Goal: Information Seeking & Learning: Learn about a topic

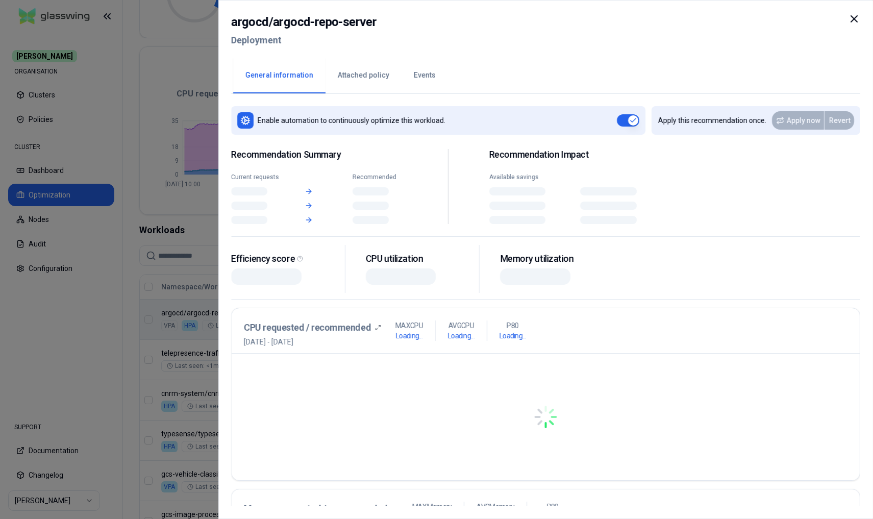
scroll to position [165, 0]
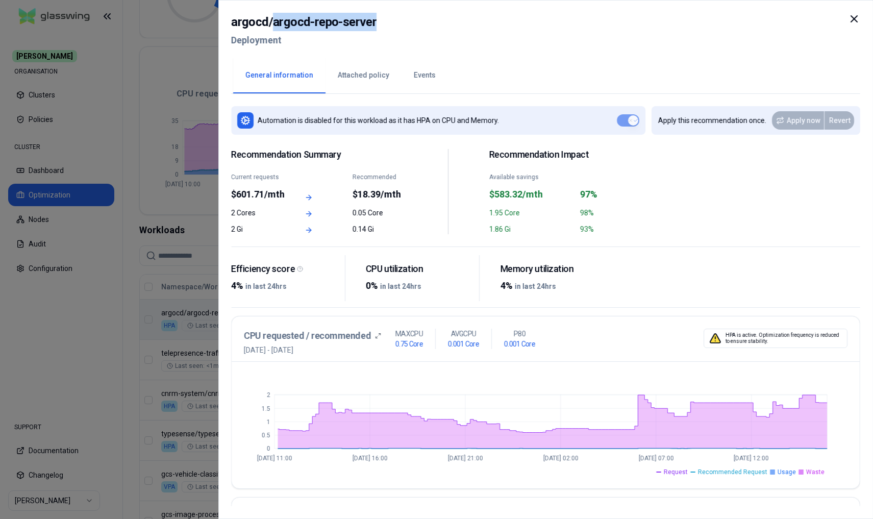
drag, startPoint x: 271, startPoint y: 23, endPoint x: 375, endPoint y: 24, distance: 104.6
click at [374, 24] on div "argocd / argocd-repo-server Deployment" at bounding box center [545, 34] width 629 height 43
copy h2 "argocd-repo-server"
click at [857, 19] on icon at bounding box center [854, 19] width 12 height 12
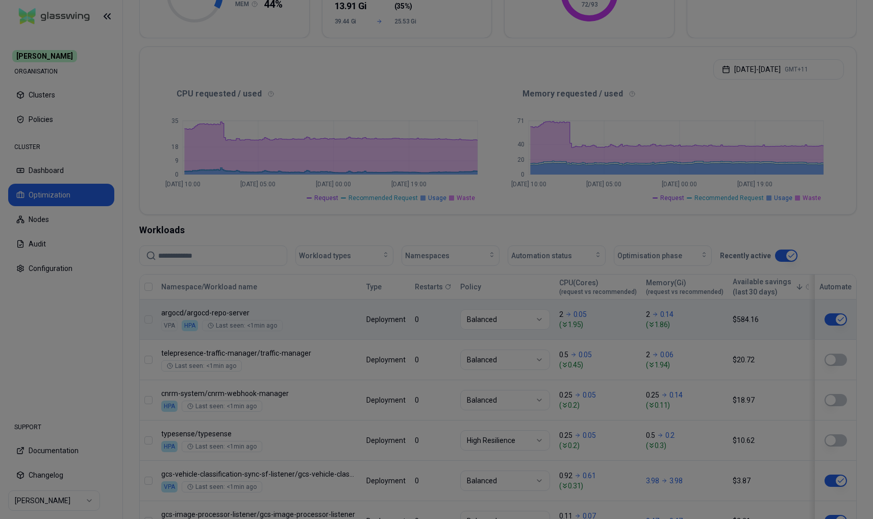
scroll to position [165, 0]
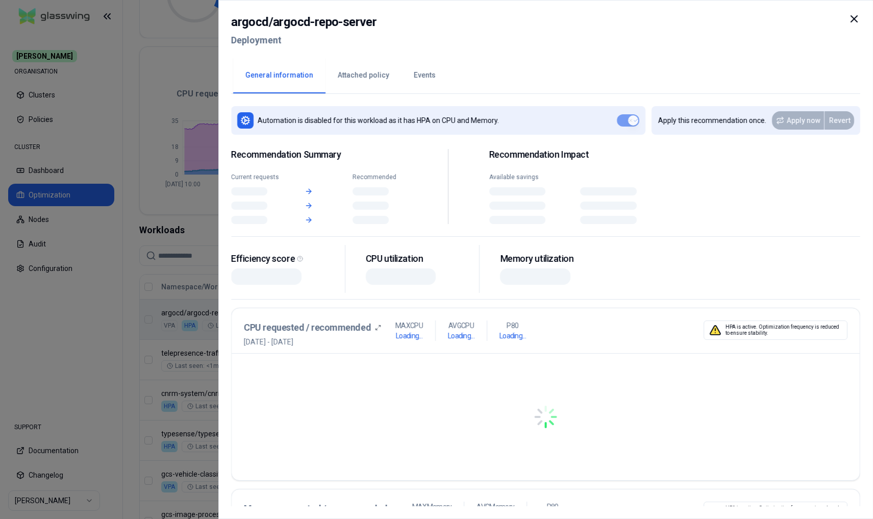
scroll to position [165, 0]
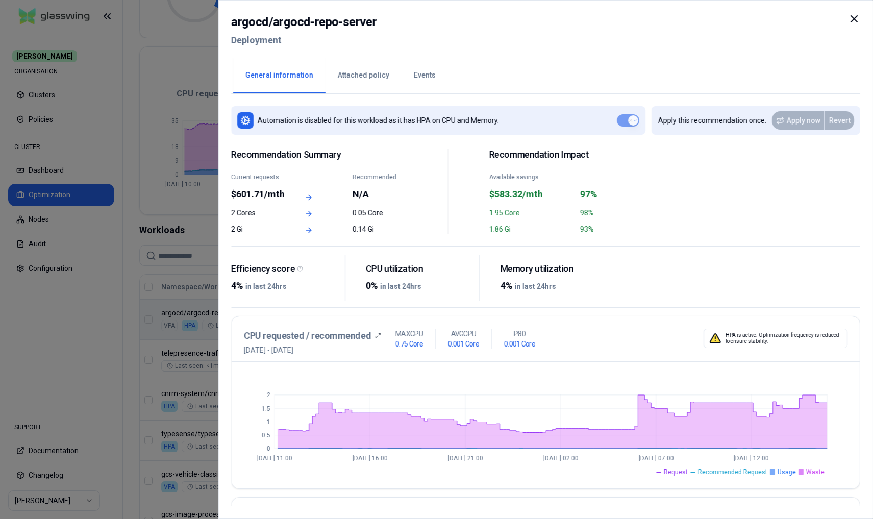
click at [248, 21] on h2 "argocd / argocd-repo-server" at bounding box center [303, 22] width 145 height 18
copy h2 "argocd"
click at [852, 18] on icon at bounding box center [854, 19] width 12 height 12
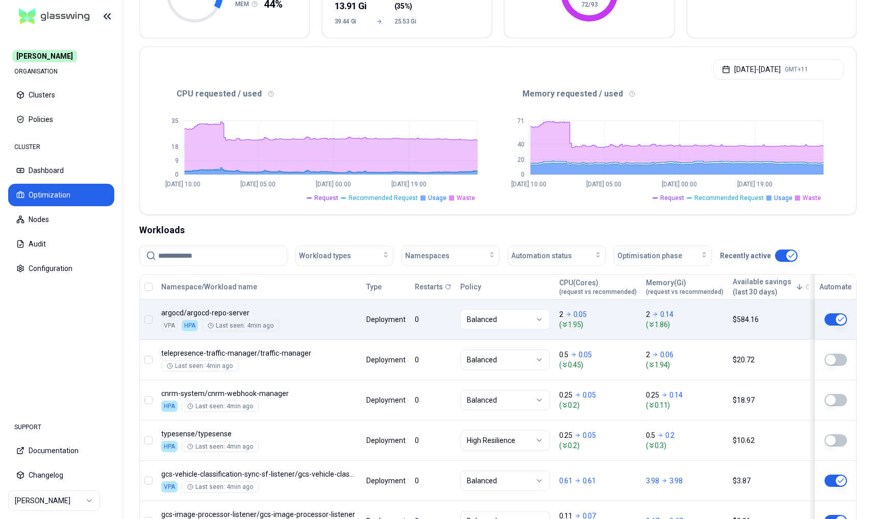
scroll to position [165, 0]
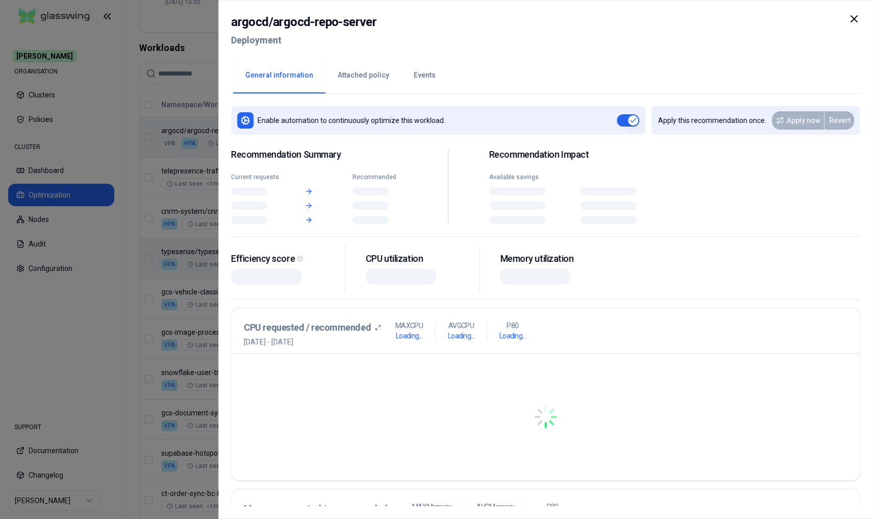
scroll to position [347, 0]
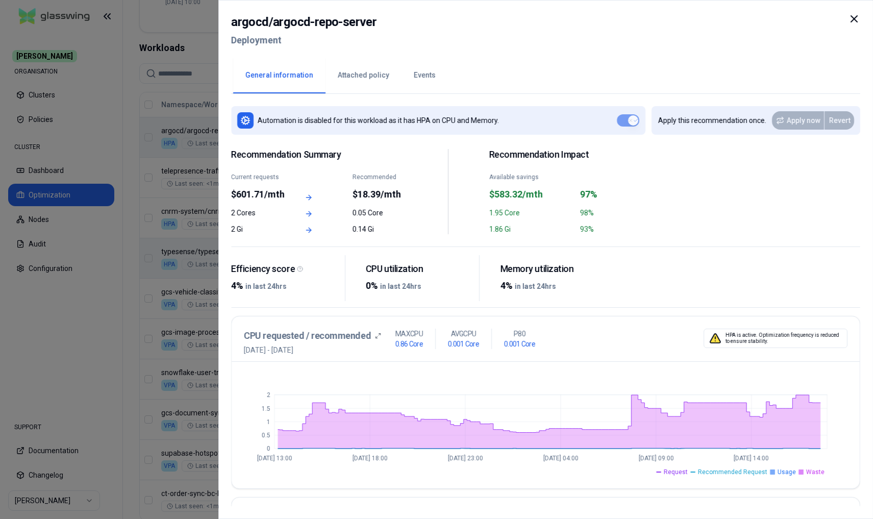
click at [856, 18] on icon at bounding box center [854, 19] width 12 height 12
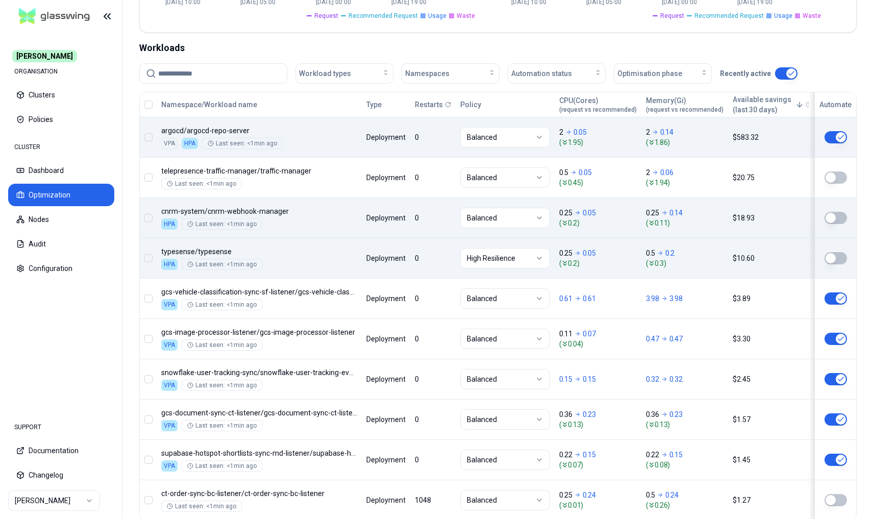
scroll to position [410, 0]
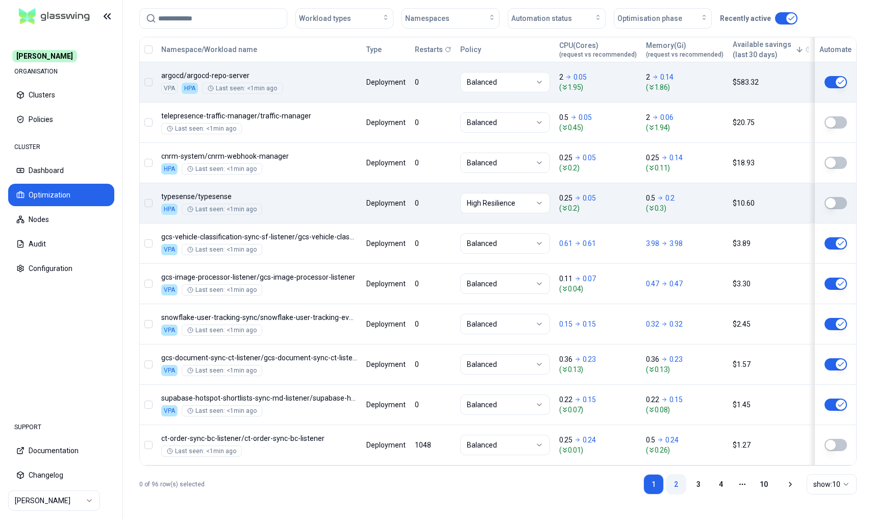
click at [674, 483] on link "2" at bounding box center [676, 484] width 20 height 20
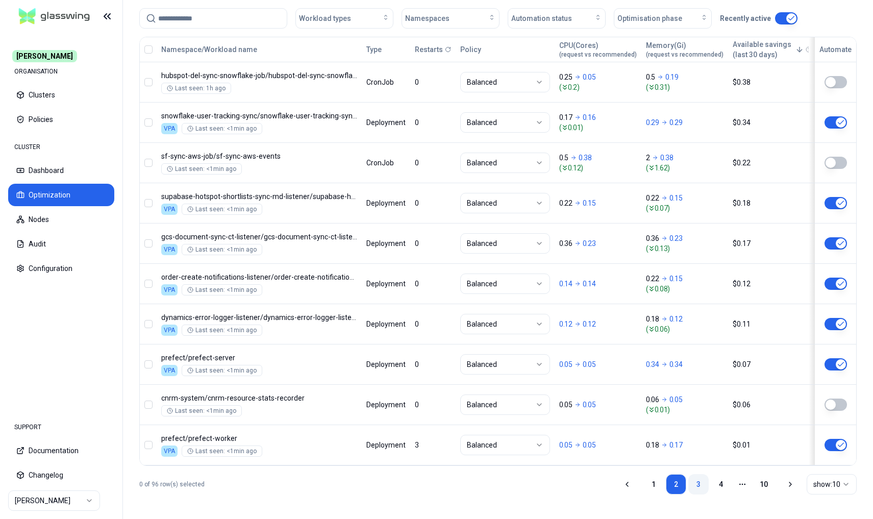
click at [692, 481] on link "3" at bounding box center [698, 484] width 20 height 20
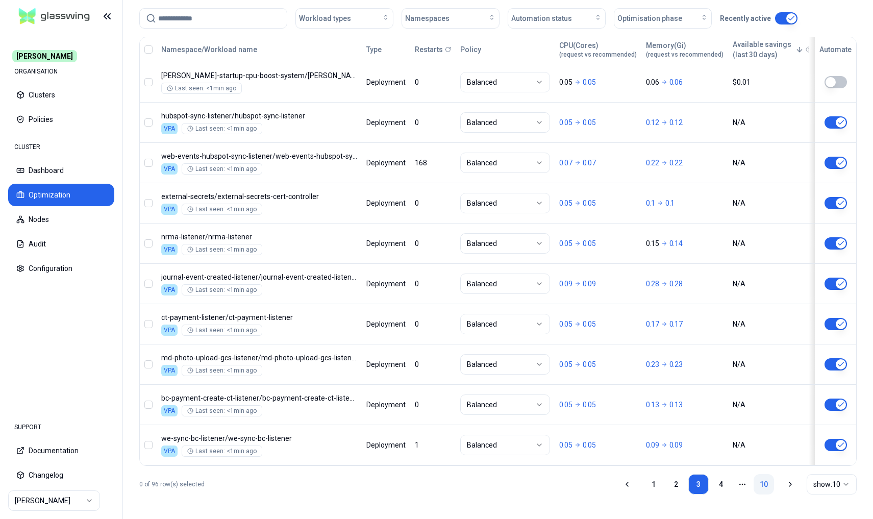
click at [761, 481] on link "10" at bounding box center [764, 484] width 20 height 20
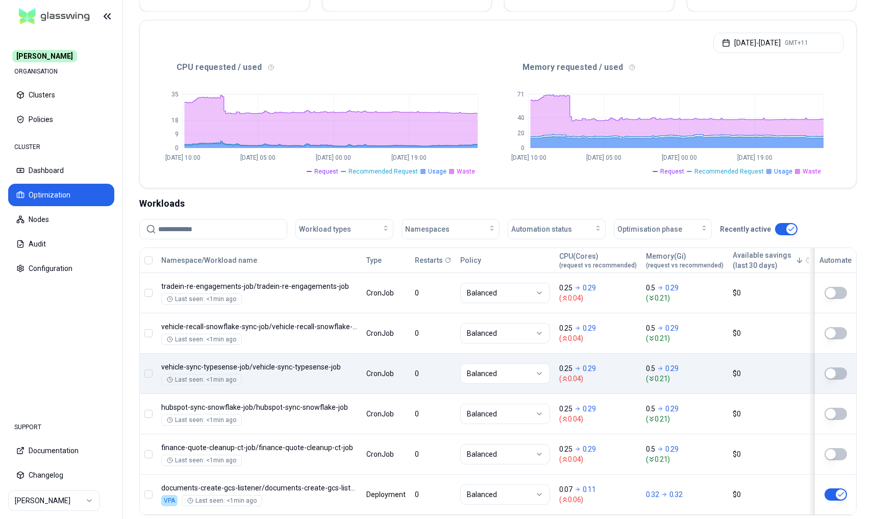
scroll to position [248, 0]
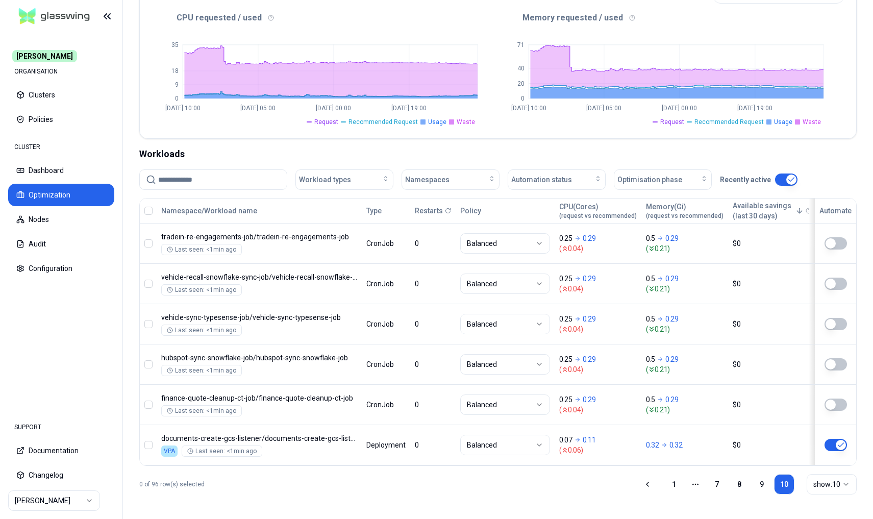
click at [844, 487] on html "Carma ORGANISATION Clusters Policies CLUSTER Dashboard Optimization Nodes Audit…" at bounding box center [436, 259] width 873 height 519
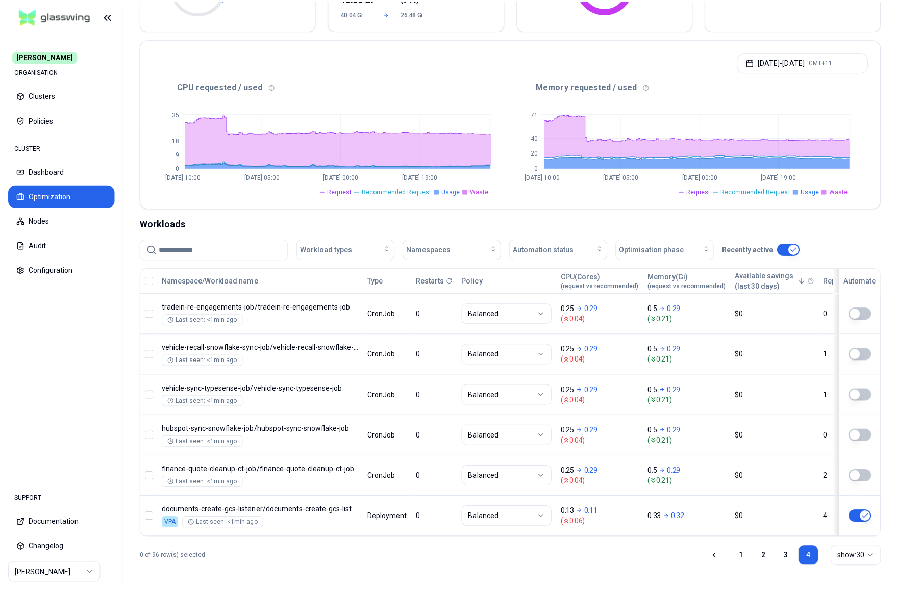
scroll to position [176, 0]
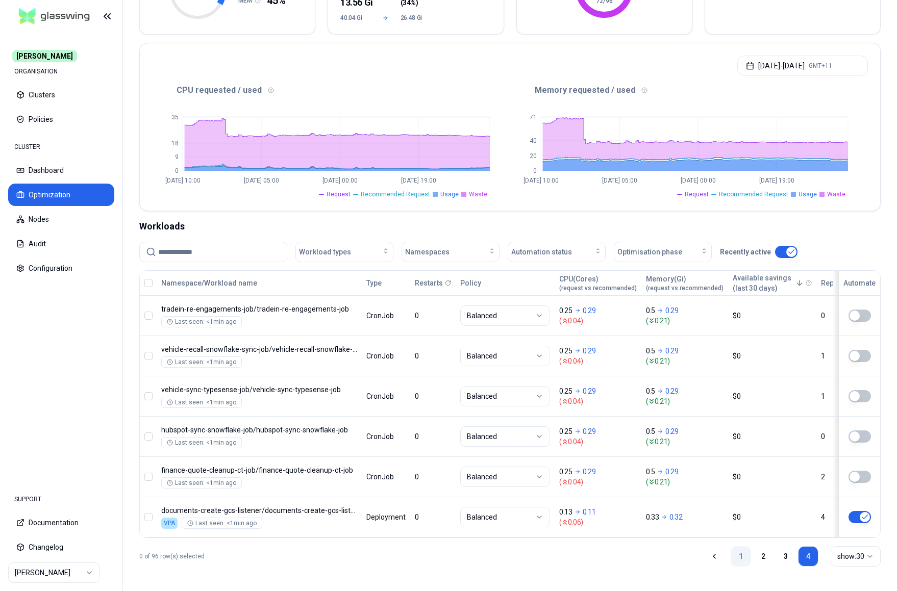
click at [742, 518] on link "1" at bounding box center [741, 556] width 20 height 20
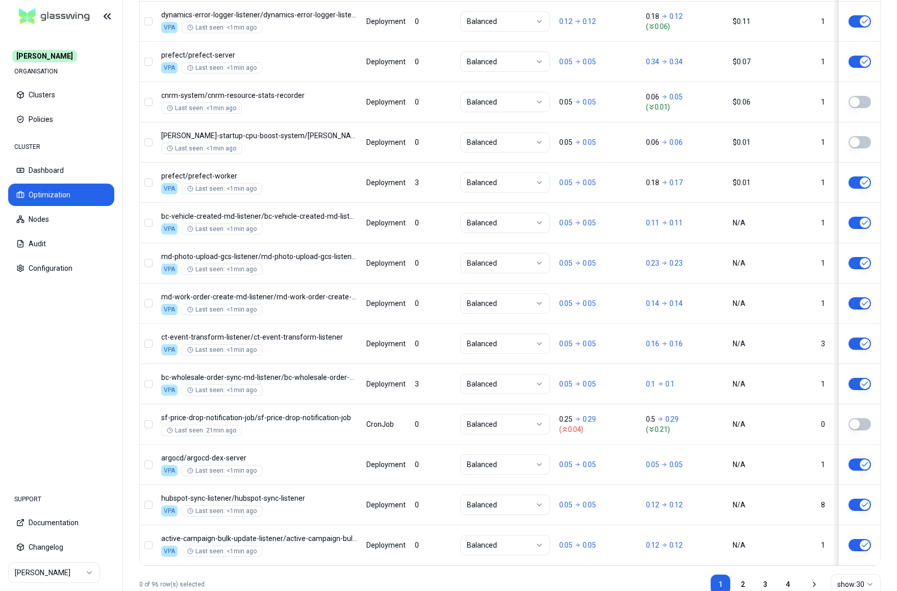
scroll to position [1143, 0]
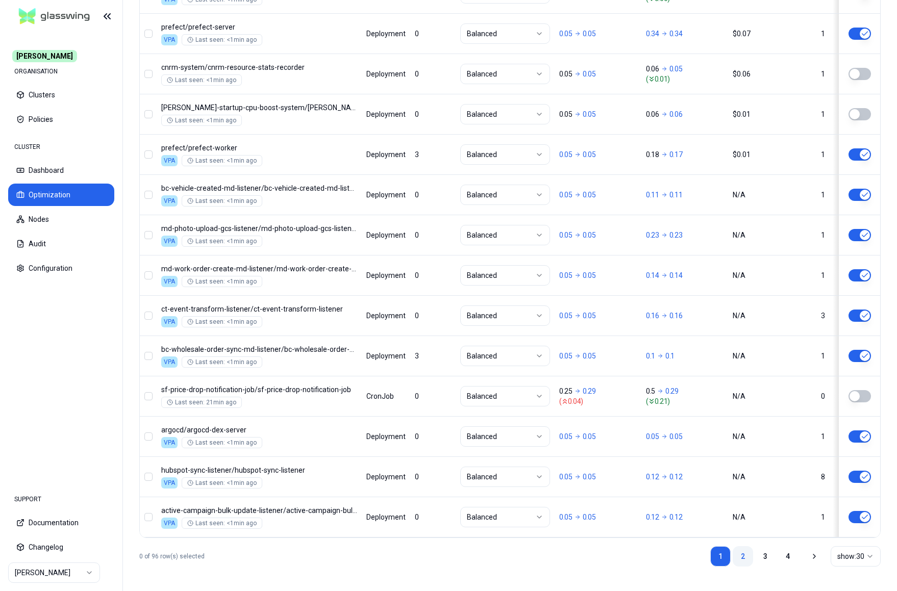
click at [745, 518] on link "2" at bounding box center [743, 556] width 20 height 20
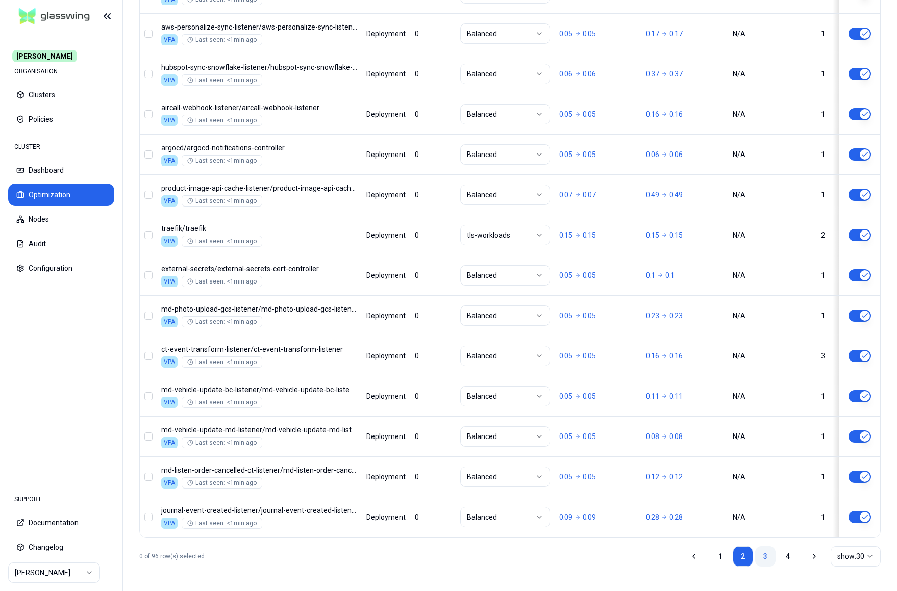
click at [760, 518] on link "3" at bounding box center [765, 556] width 20 height 20
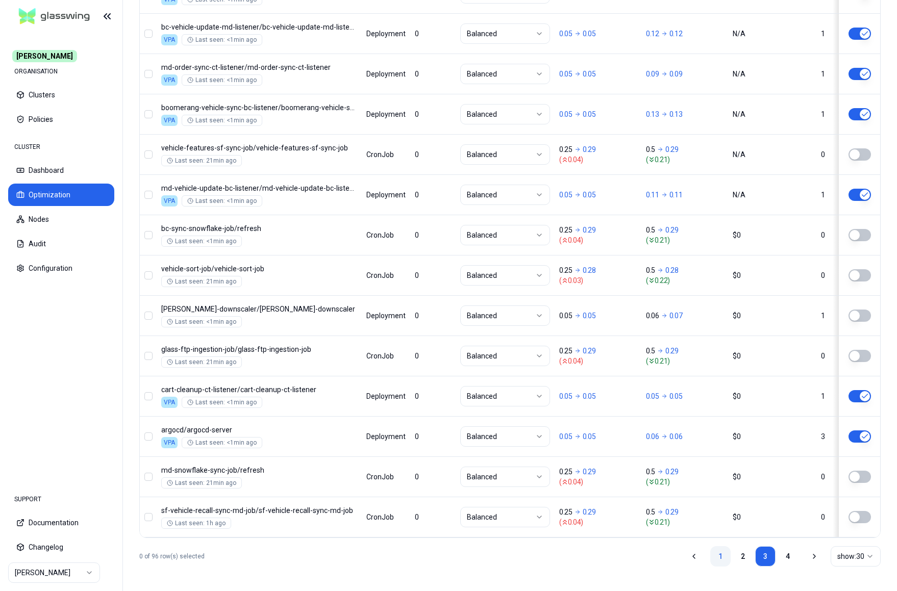
click at [726, 518] on link "1" at bounding box center [720, 556] width 20 height 20
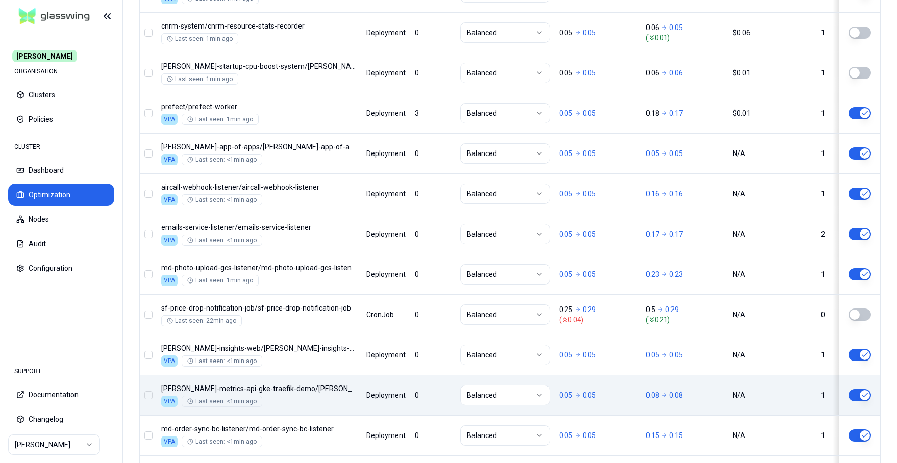
scroll to position [1271, 0]
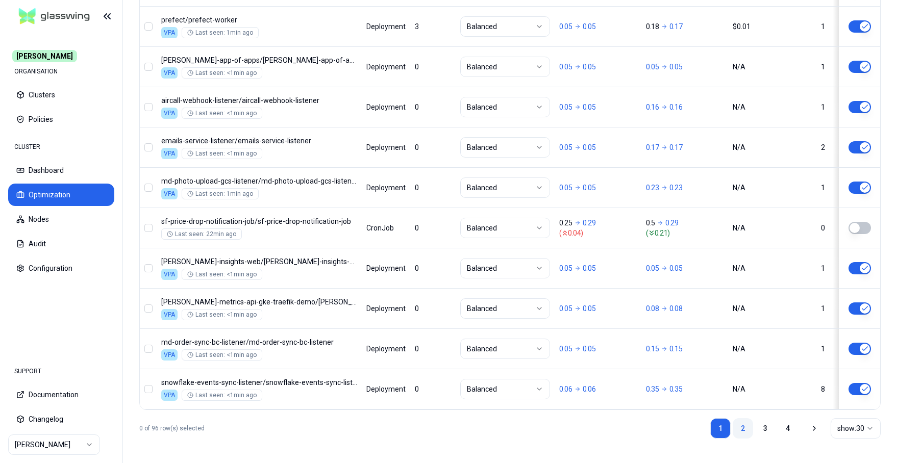
click at [744, 425] on link "2" at bounding box center [743, 428] width 20 height 20
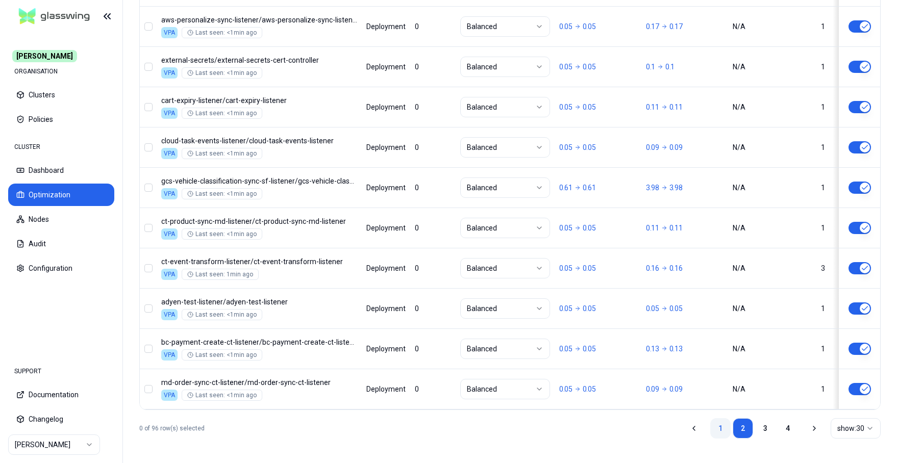
click at [724, 431] on link "1" at bounding box center [720, 428] width 20 height 20
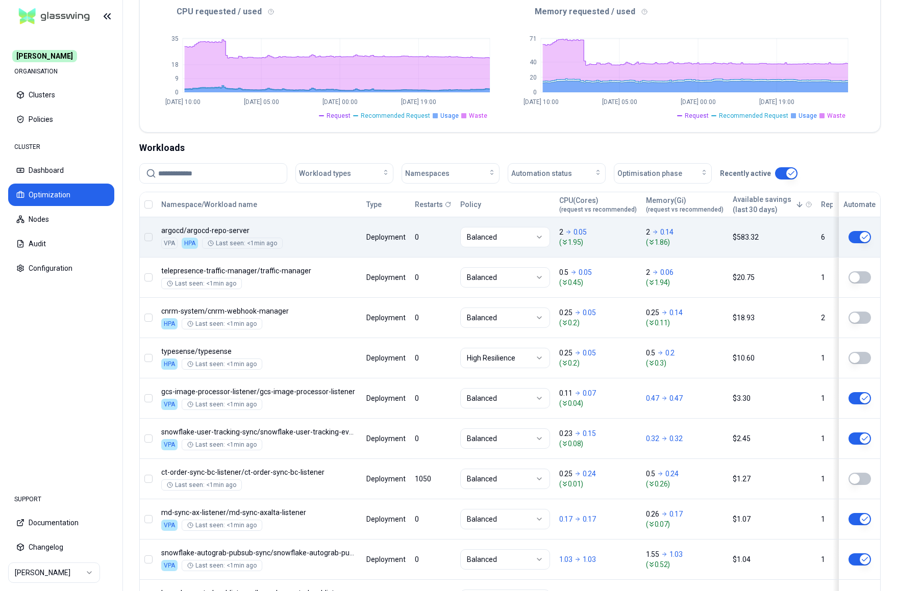
scroll to position [186, 0]
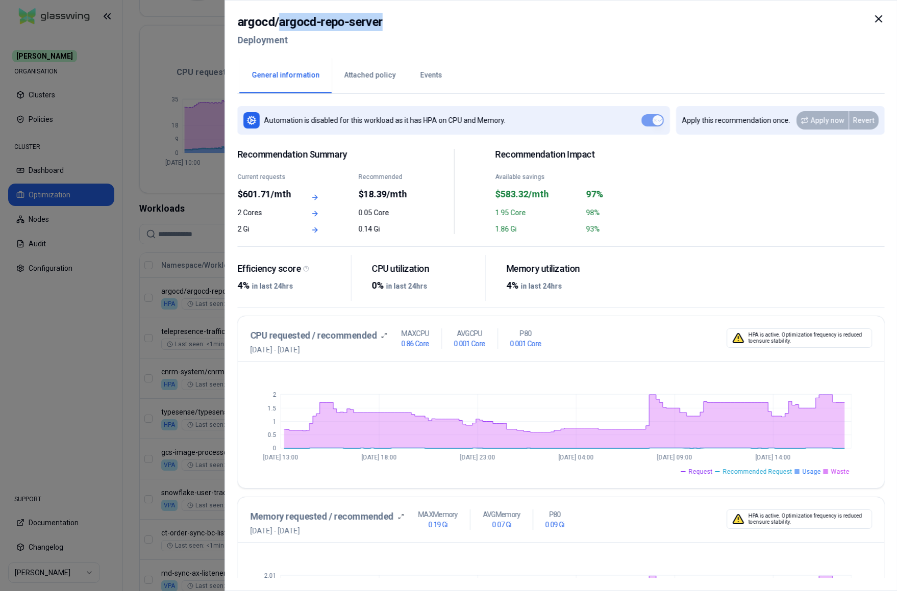
drag, startPoint x: 278, startPoint y: 23, endPoint x: 410, endPoint y: 23, distance: 131.6
click at [410, 23] on div "argocd / argocd-repo-server Deployment" at bounding box center [560, 34] width 647 height 43
copy h2 "argocd-repo-server"
click at [375, 76] on button "Attached policy" at bounding box center [370, 76] width 76 height 36
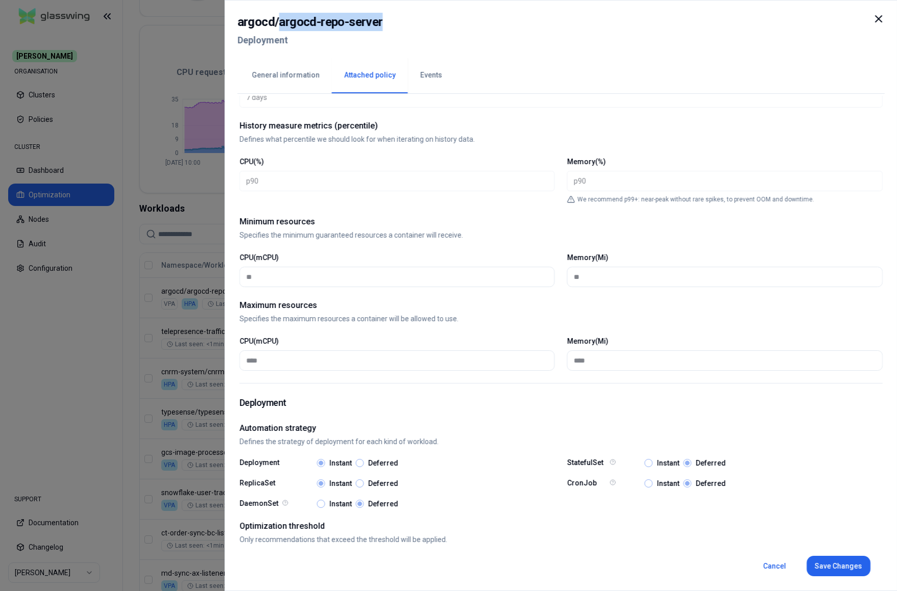
scroll to position [346, 0]
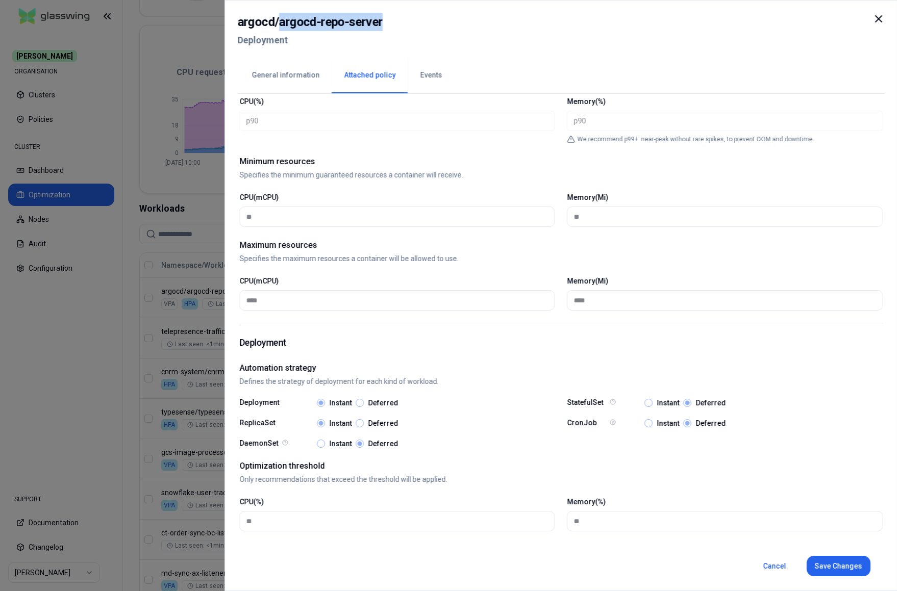
click at [437, 75] on button "Events" at bounding box center [431, 76] width 46 height 36
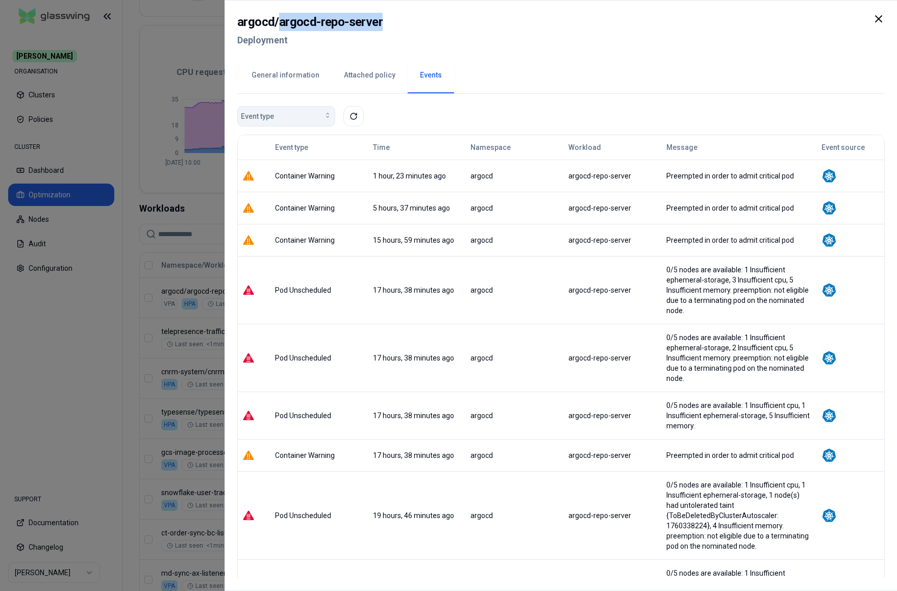
click at [292, 122] on button "Event type" at bounding box center [286, 116] width 98 height 20
click at [519, 108] on div "Event type" at bounding box center [560, 116] width 647 height 20
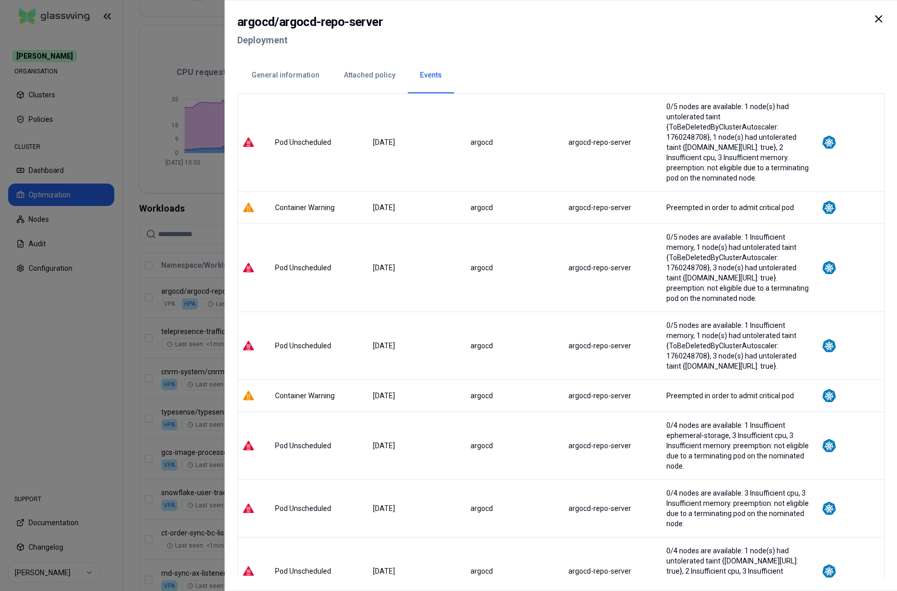
scroll to position [1471, 0]
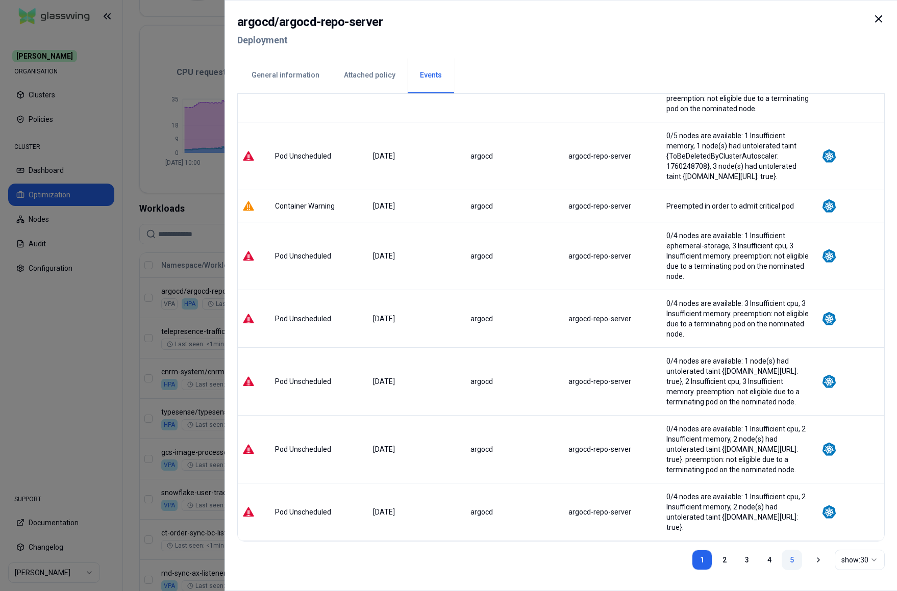
click at [786, 518] on link "5" at bounding box center [791, 560] width 20 height 20
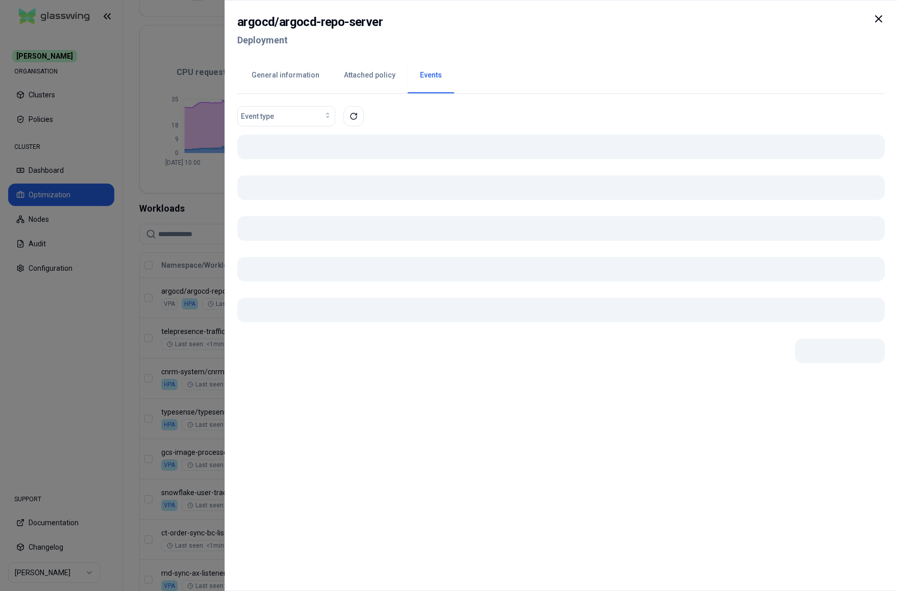
scroll to position [0, 0]
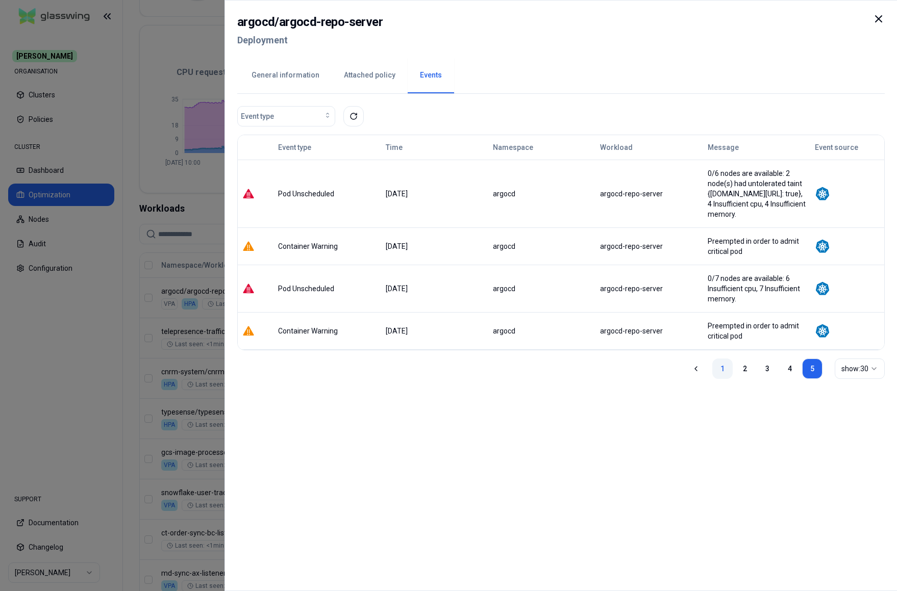
click at [718, 370] on link "1" at bounding box center [722, 369] width 20 height 20
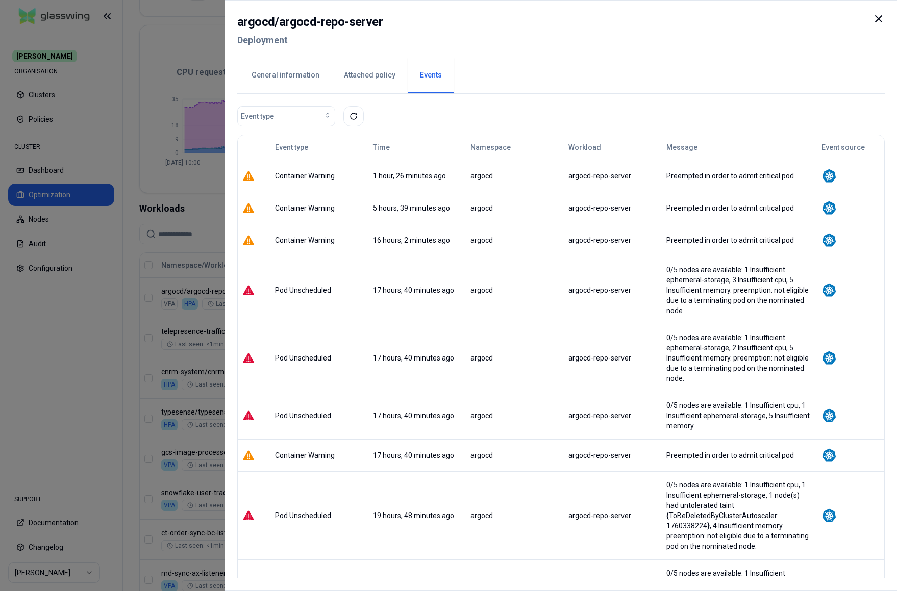
click at [872, 23] on icon at bounding box center [878, 19] width 12 height 12
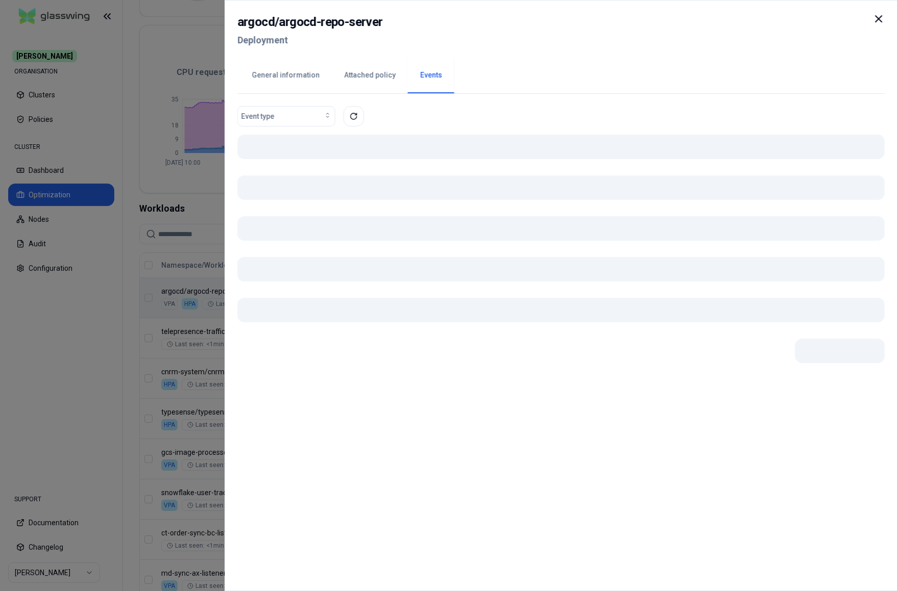
scroll to position [186, 0]
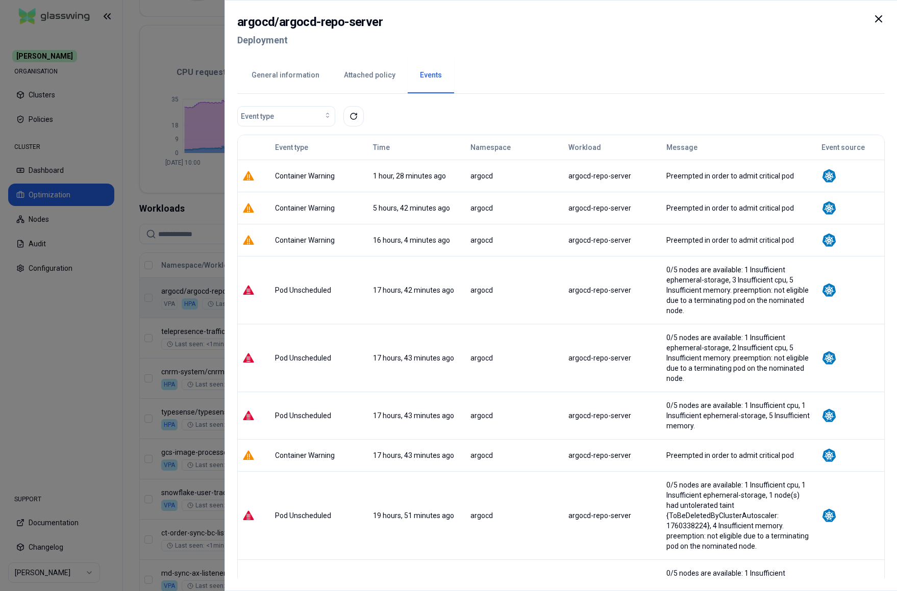
click at [281, 74] on button "General information" at bounding box center [285, 76] width 92 height 36
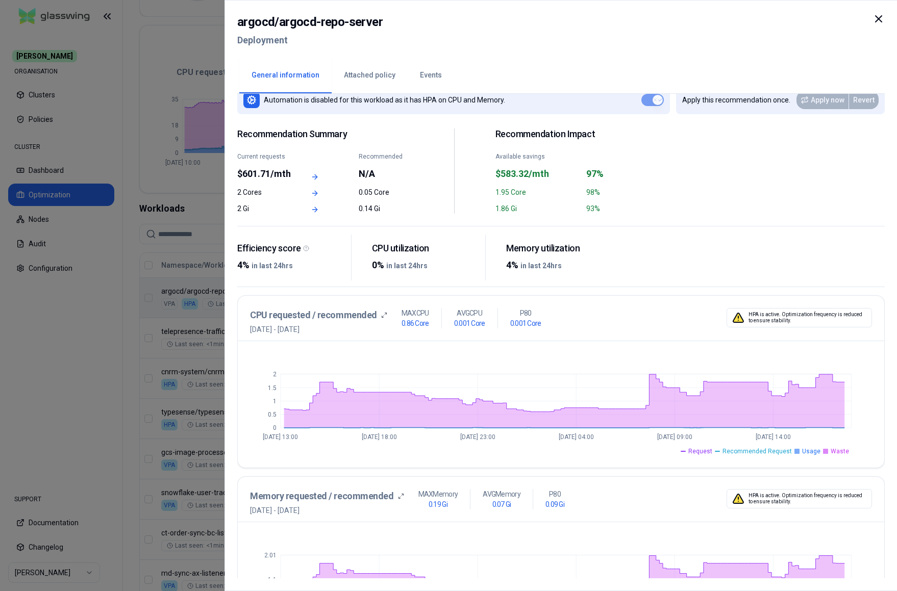
scroll to position [87, 0]
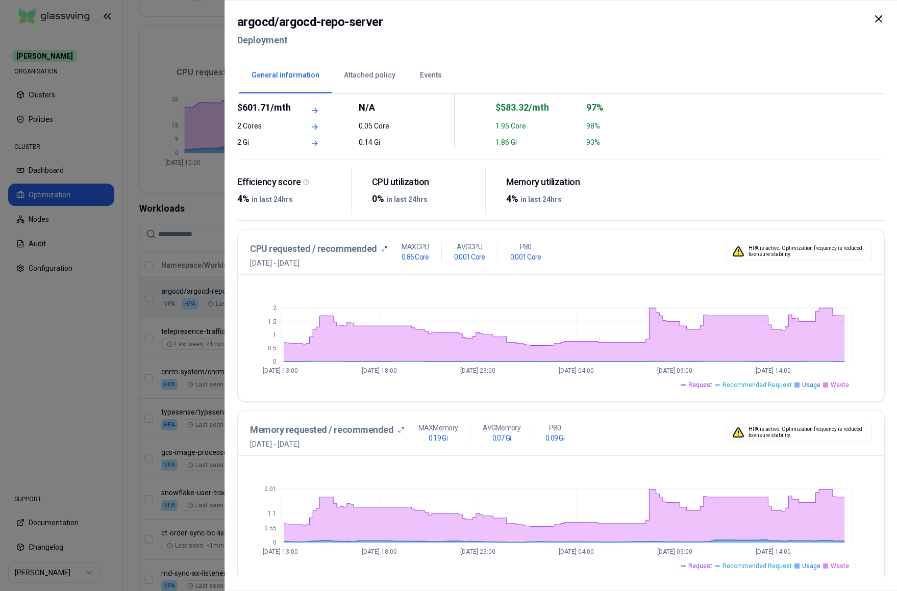
click at [872, 21] on icon at bounding box center [878, 19] width 6 height 6
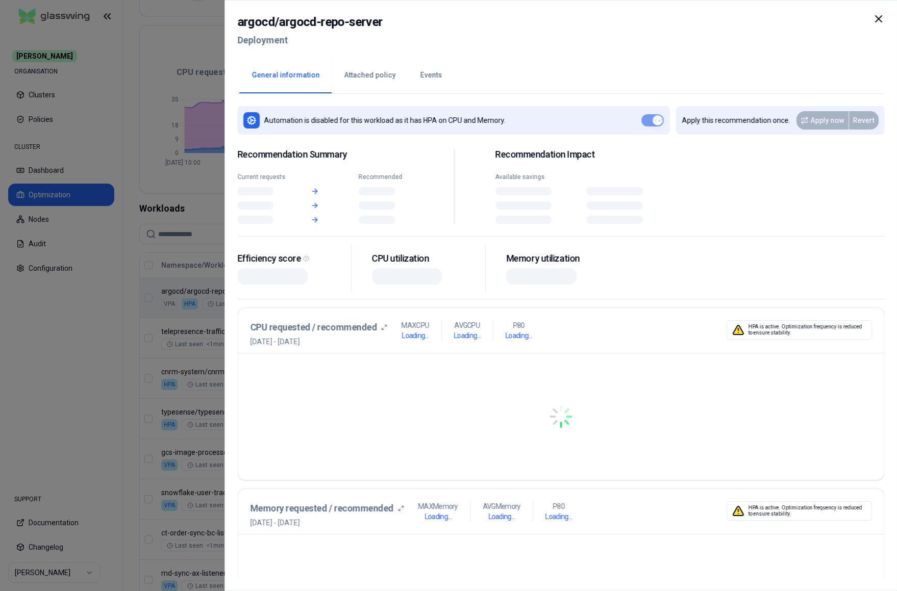
scroll to position [186, 0]
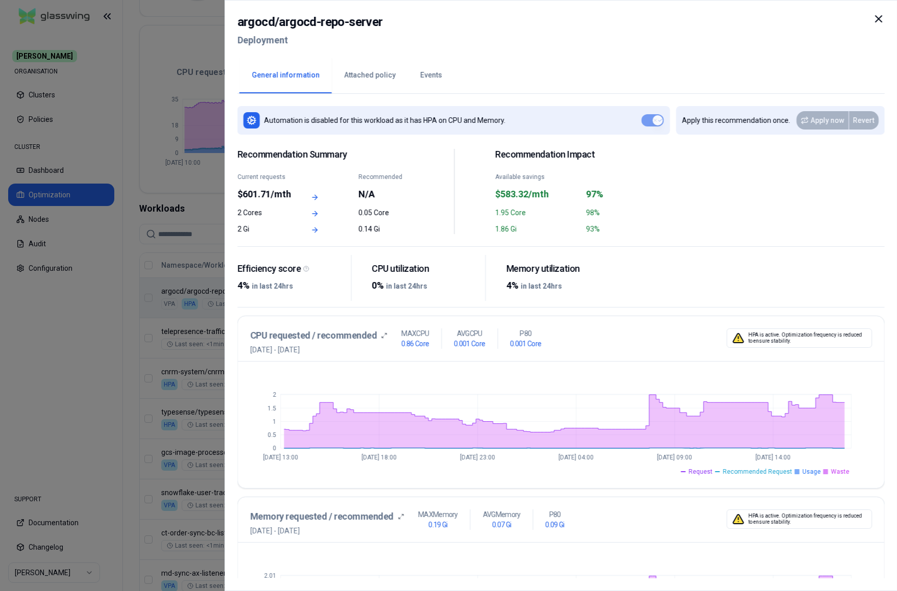
click at [872, 13] on icon at bounding box center [878, 19] width 12 height 12
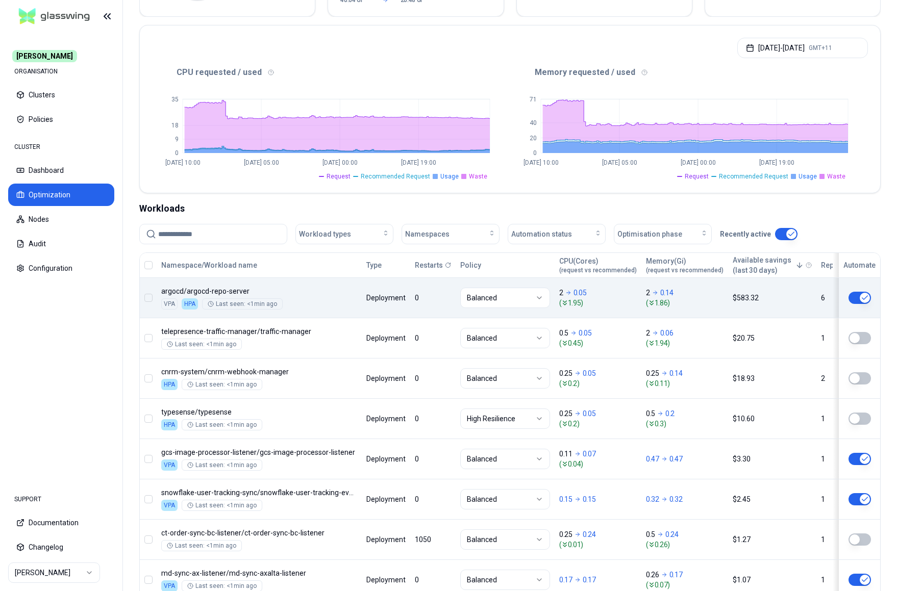
scroll to position [186, 0]
click at [58, 518] on html "Carma ORGANISATION Clusters Policies CLUSTER Dashboard Optimization Nodes Audit…" at bounding box center [448, 295] width 897 height 591
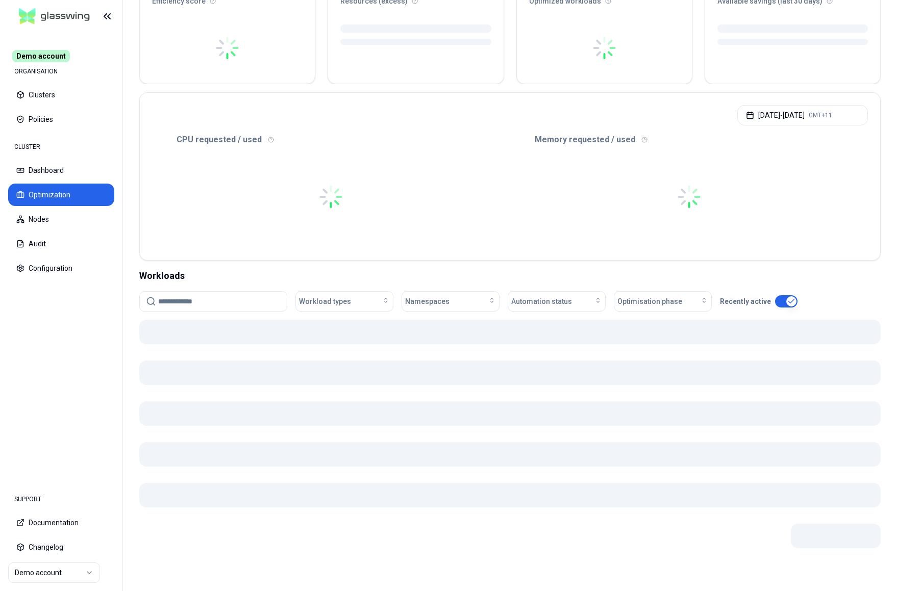
scroll to position [115, 0]
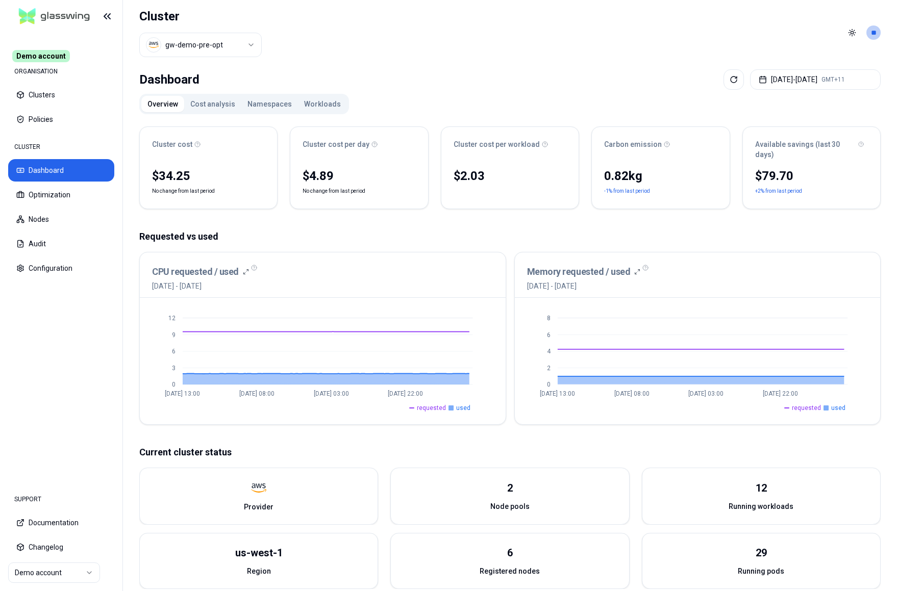
click at [207, 101] on button "Cost analysis" at bounding box center [212, 104] width 57 height 16
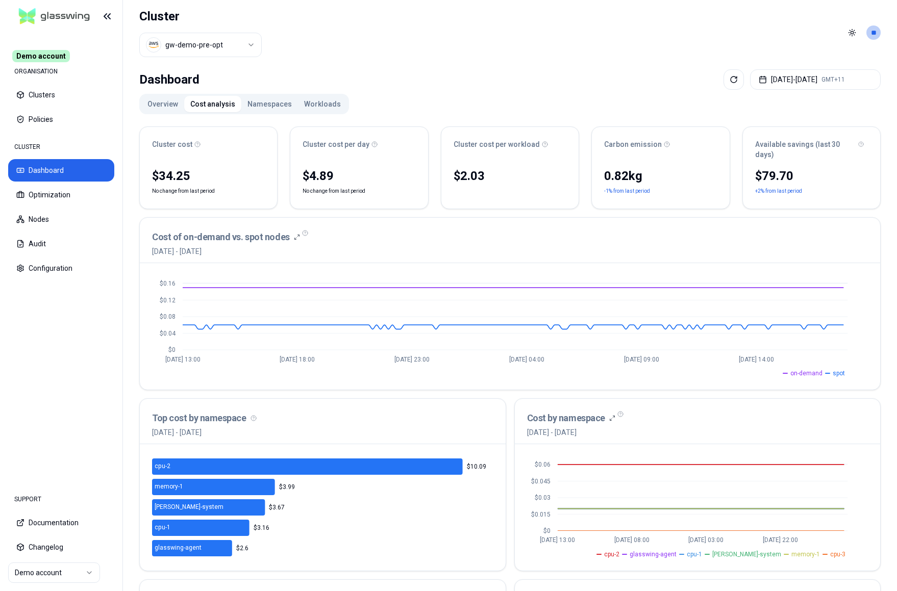
click at [321, 104] on button "Workloads" at bounding box center [322, 104] width 49 height 16
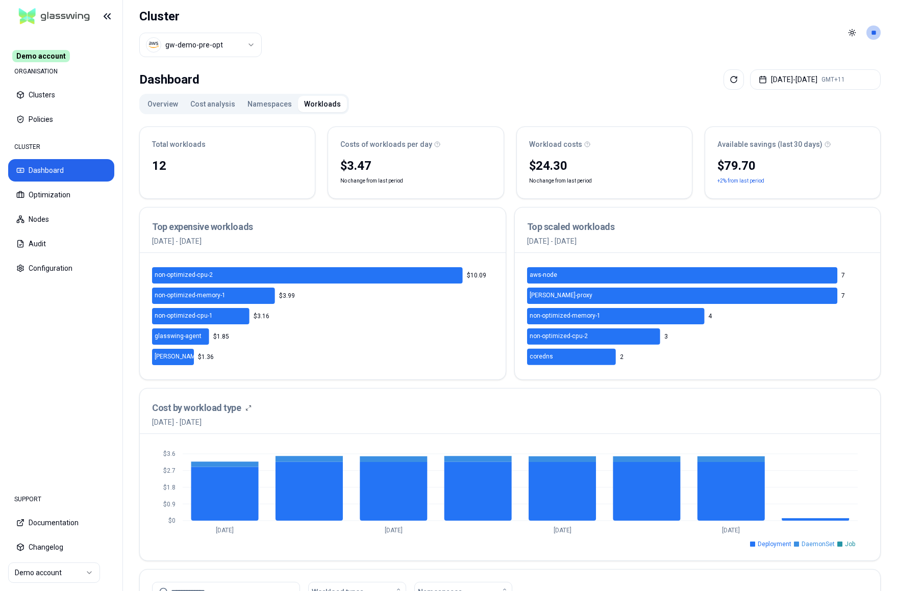
click at [385, 38] on header "Cluster gw-demo-pre-opt Toggle theme **" at bounding box center [510, 32] width 774 height 65
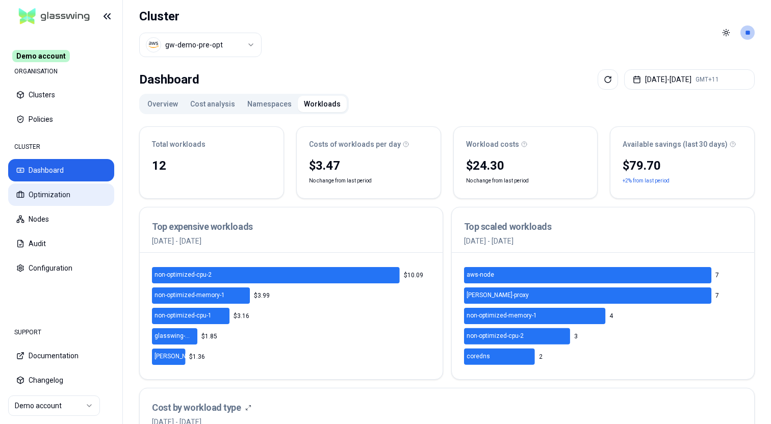
click at [62, 199] on button "Optimization" at bounding box center [61, 195] width 106 height 22
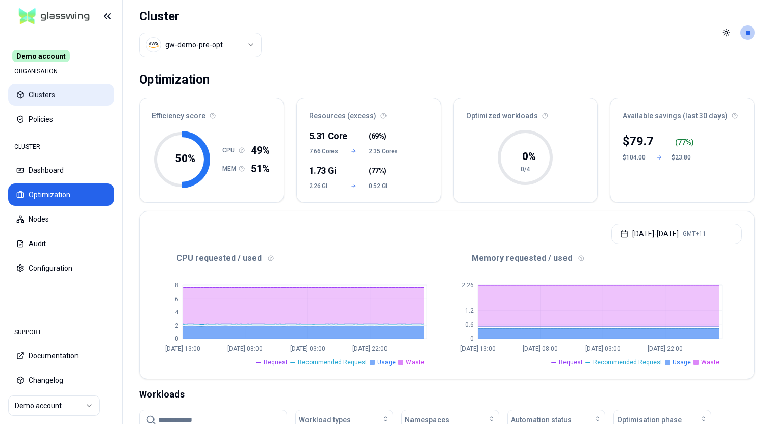
click at [34, 95] on button "Clusters" at bounding box center [61, 95] width 106 height 22
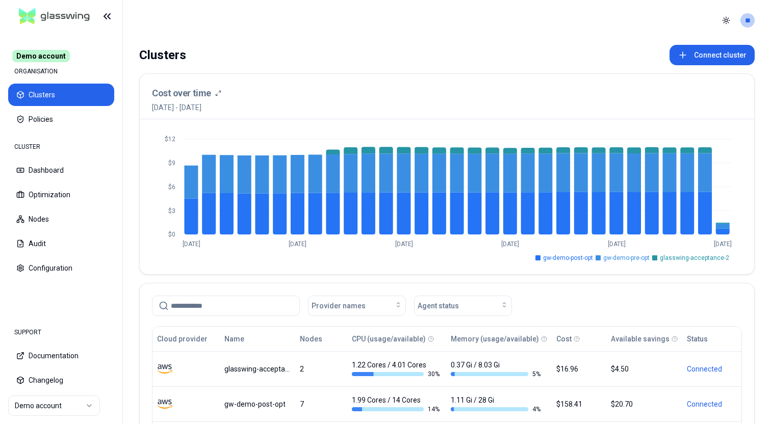
click at [503, 26] on header "Toggle theme **" at bounding box center [447, 20] width 648 height 41
click at [715, 52] on button "Connect cluster" at bounding box center [712, 55] width 85 height 20
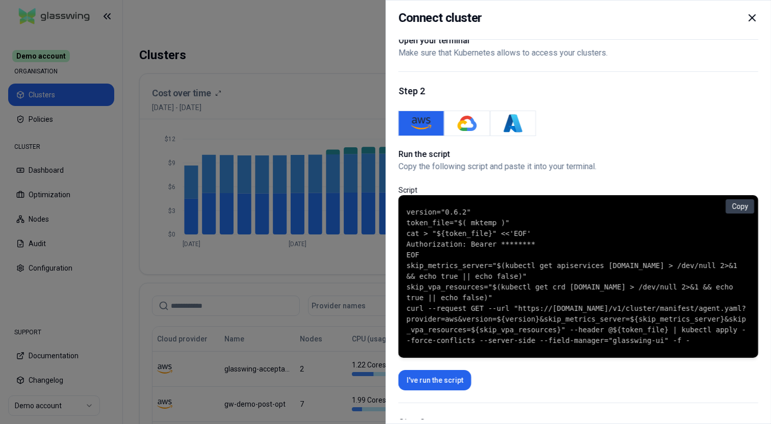
scroll to position [45, 0]
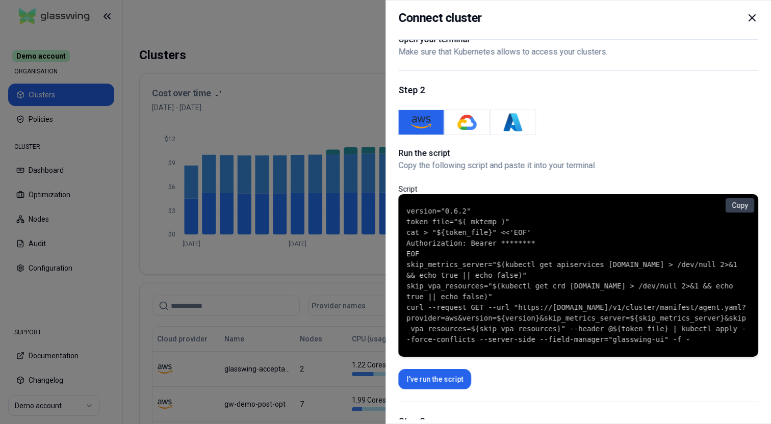
click at [757, 18] on icon at bounding box center [752, 18] width 12 height 12
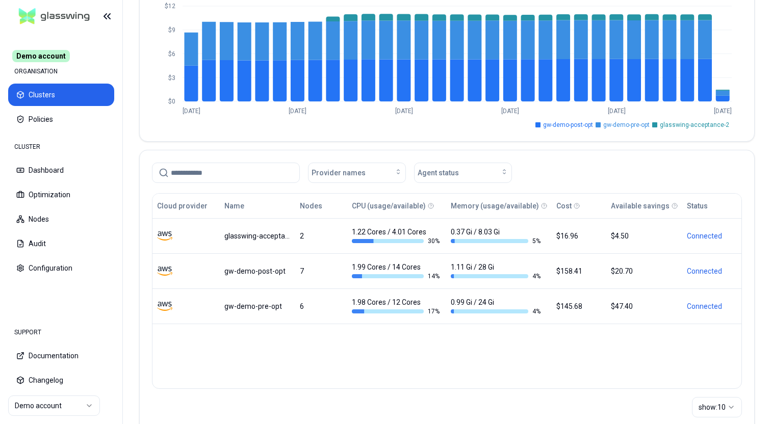
scroll to position [164, 0]
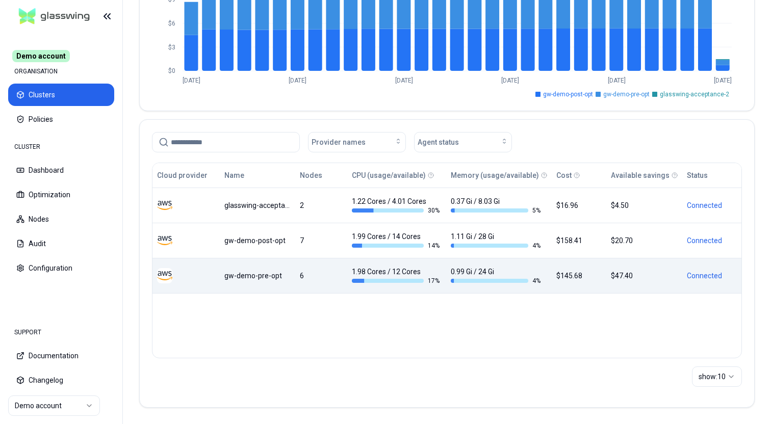
click at [257, 278] on div "gw-demo-pre-opt" at bounding box center [256, 276] width 65 height 10
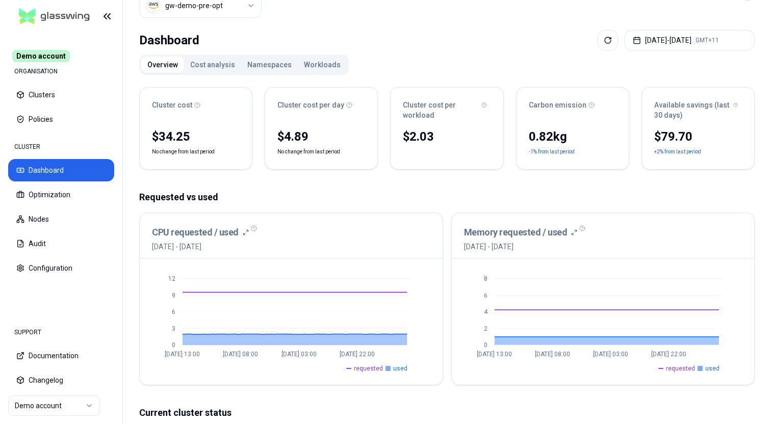
scroll to position [13, 0]
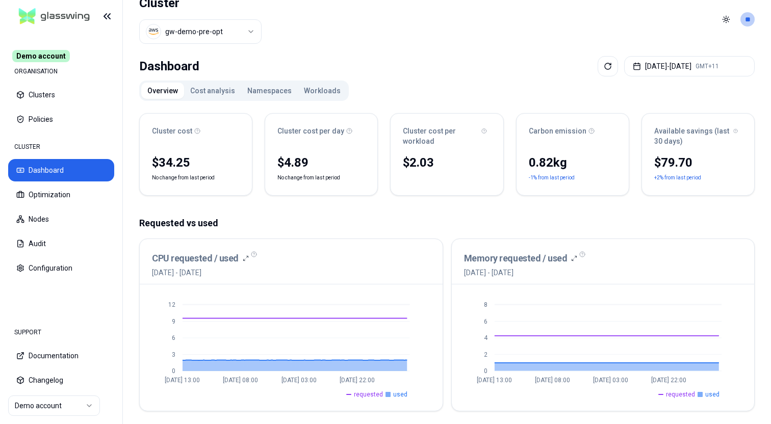
click at [211, 92] on button "Cost analysis" at bounding box center [212, 91] width 57 height 16
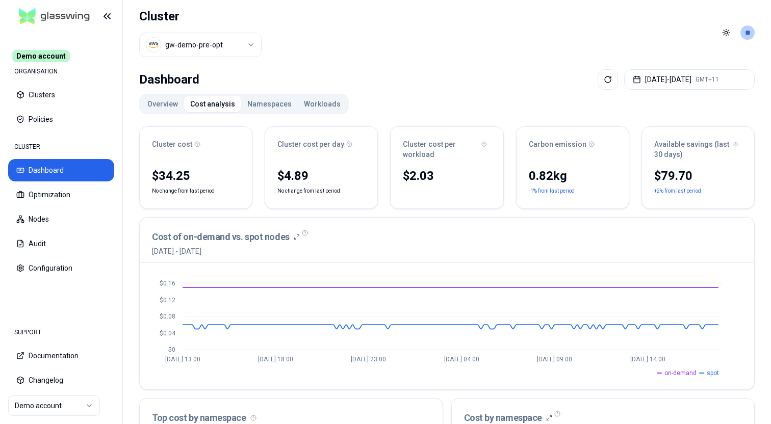
click at [312, 105] on button "Workloads" at bounding box center [322, 104] width 49 height 16
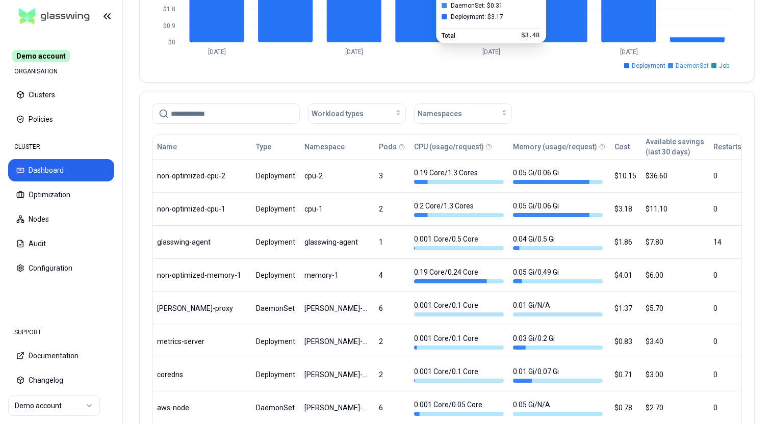
scroll to position [487, 0]
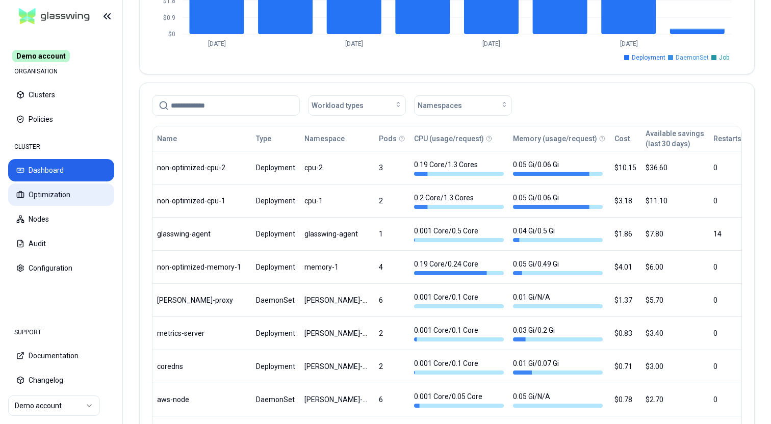
click at [43, 200] on button "Optimization" at bounding box center [61, 195] width 106 height 22
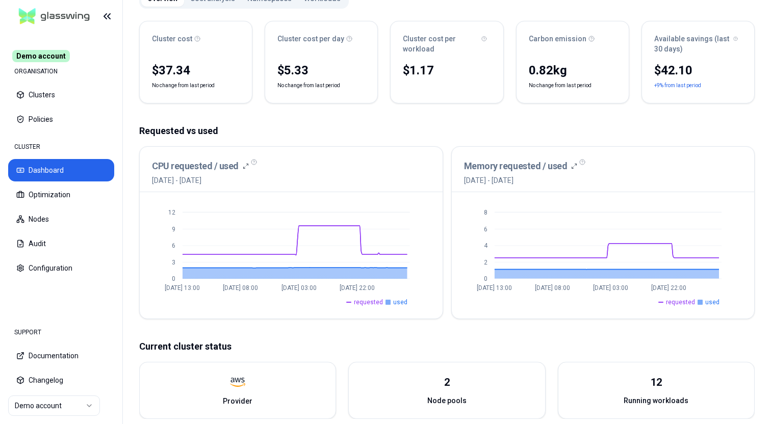
scroll to position [112, 0]
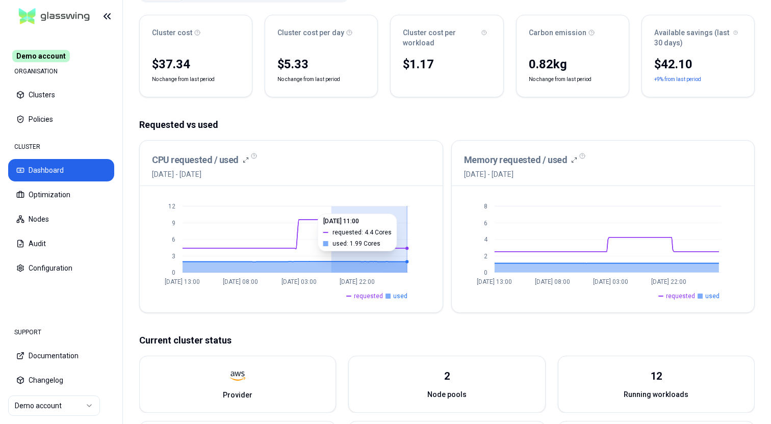
drag, startPoint x: 332, startPoint y: 257, endPoint x: 407, endPoint y: 257, distance: 75.0
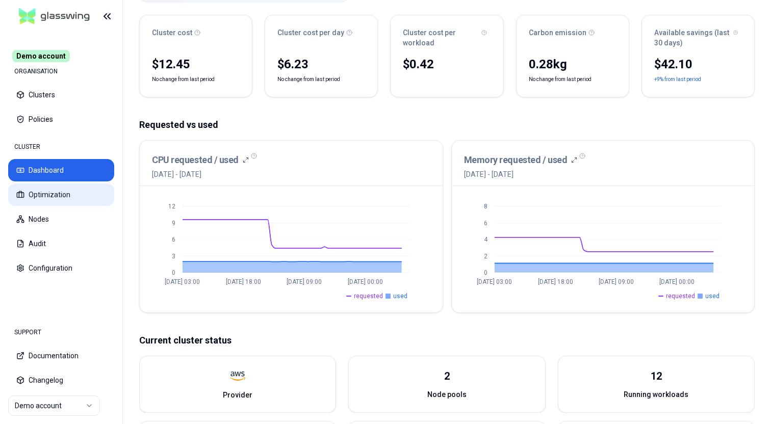
click at [40, 192] on button "Optimization" at bounding box center [61, 195] width 106 height 22
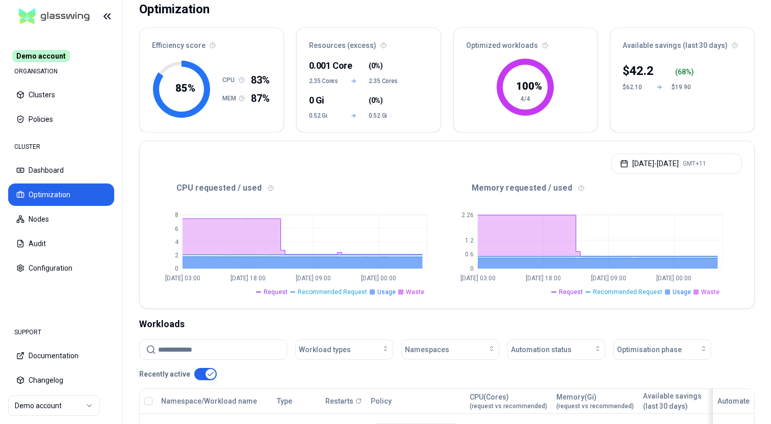
scroll to position [72, 0]
